Goal: Task Accomplishment & Management: Use online tool/utility

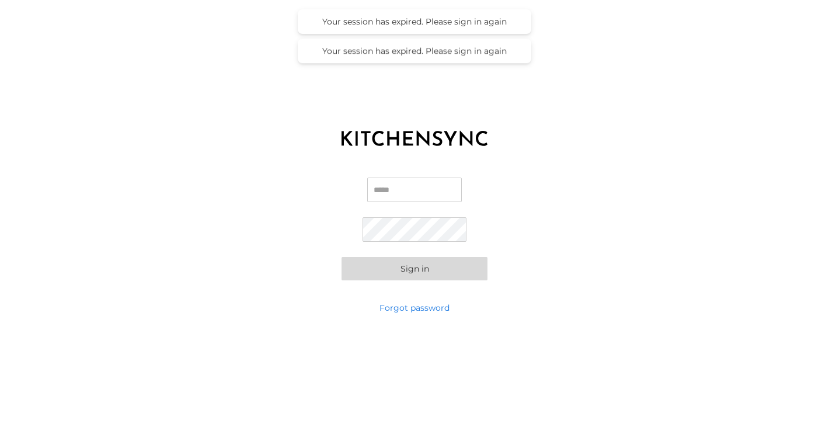
click at [403, 191] on input "Email" at bounding box center [414, 189] width 95 height 25
type input "**********"
click at [342, 257] on button "Sign in" at bounding box center [415, 268] width 146 height 23
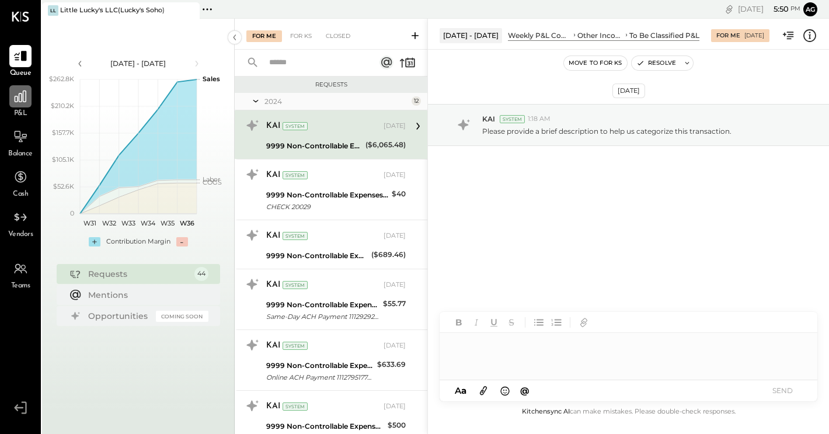
click at [20, 96] on icon at bounding box center [20, 96] width 15 height 15
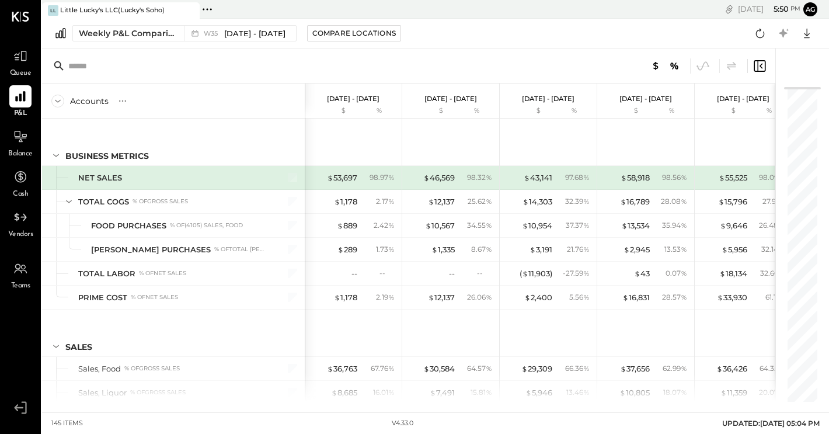
click at [208, 6] on icon at bounding box center [207, 9] width 15 height 15
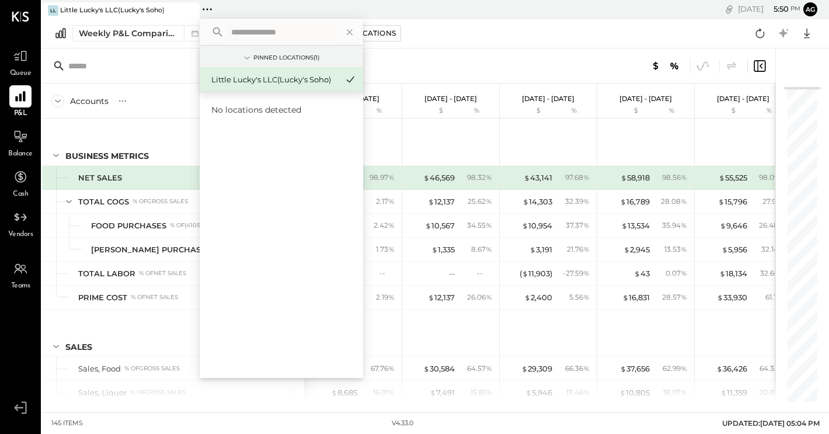
click at [141, 71] on input "text" at bounding box center [160, 65] width 184 height 21
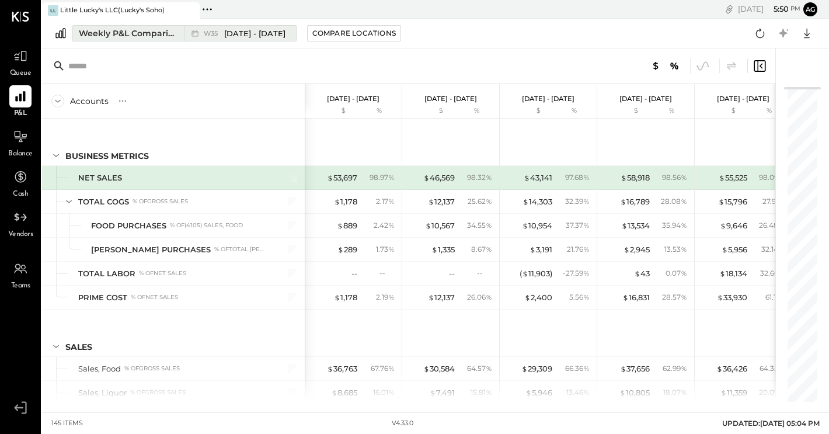
click at [149, 36] on div "Weekly P&L Comparison" at bounding box center [128, 33] width 98 height 12
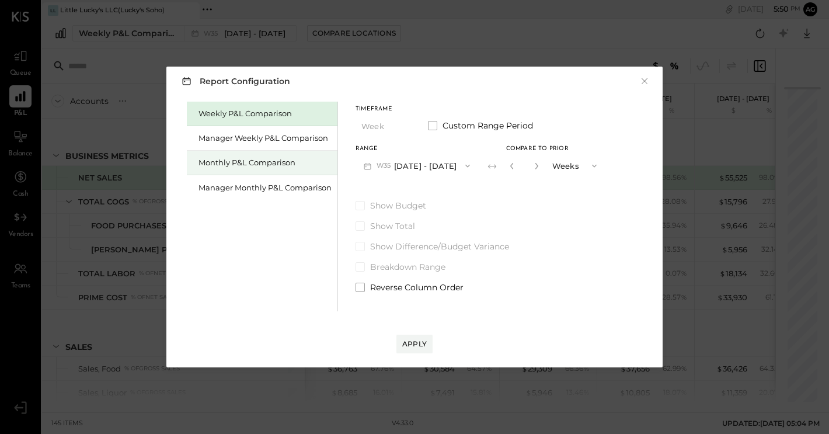
click at [253, 165] on div "Monthly P&L Comparison" at bounding box center [264, 162] width 133 height 11
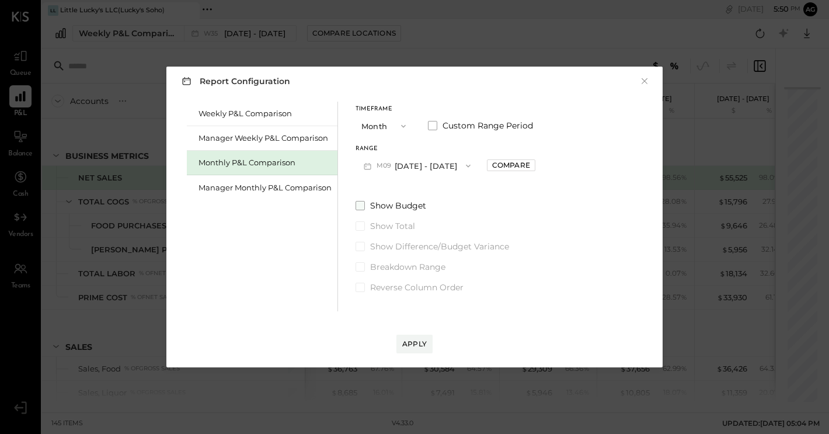
click at [357, 201] on span at bounding box center [360, 205] width 9 height 9
click at [505, 163] on div "Compare" at bounding box center [511, 165] width 38 height 10
click at [423, 162] on button "M09 [DATE] - [DATE]" at bounding box center [417, 166] width 123 height 22
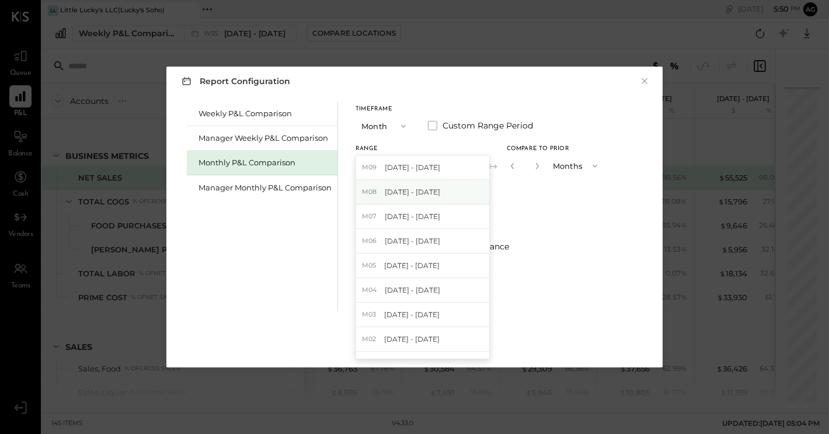
click at [425, 189] on span "[DATE] - [DATE]" at bounding box center [412, 192] width 55 height 10
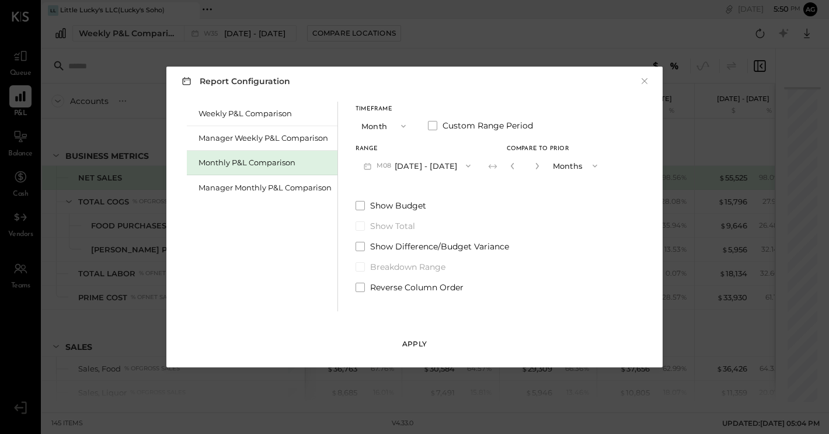
click at [413, 342] on div "Apply" at bounding box center [414, 344] width 25 height 10
